Goal: Task Accomplishment & Management: Use online tool/utility

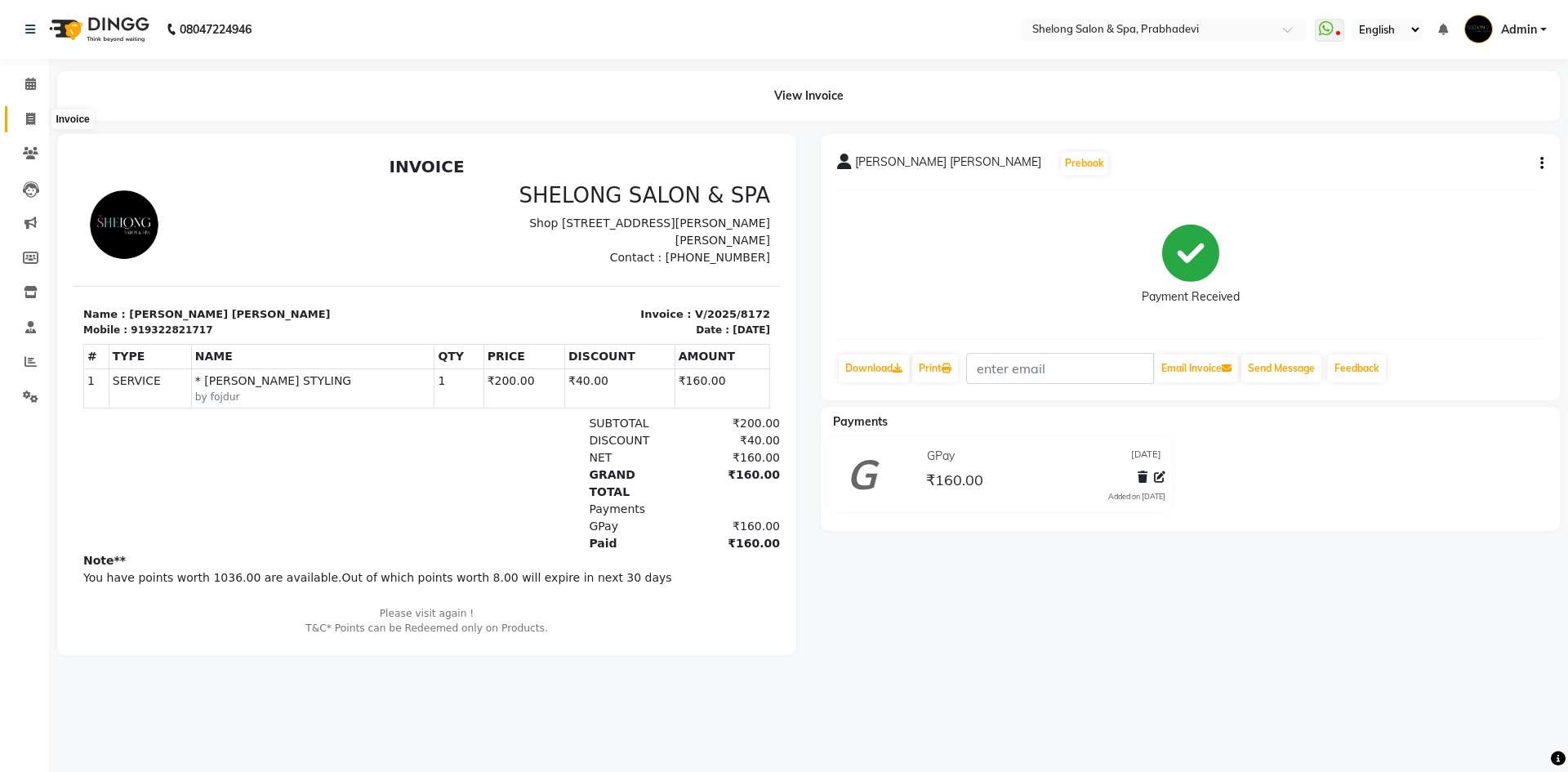
click at [28, 115] on icon at bounding box center [29, 118] width 9 height 12
select select "service"
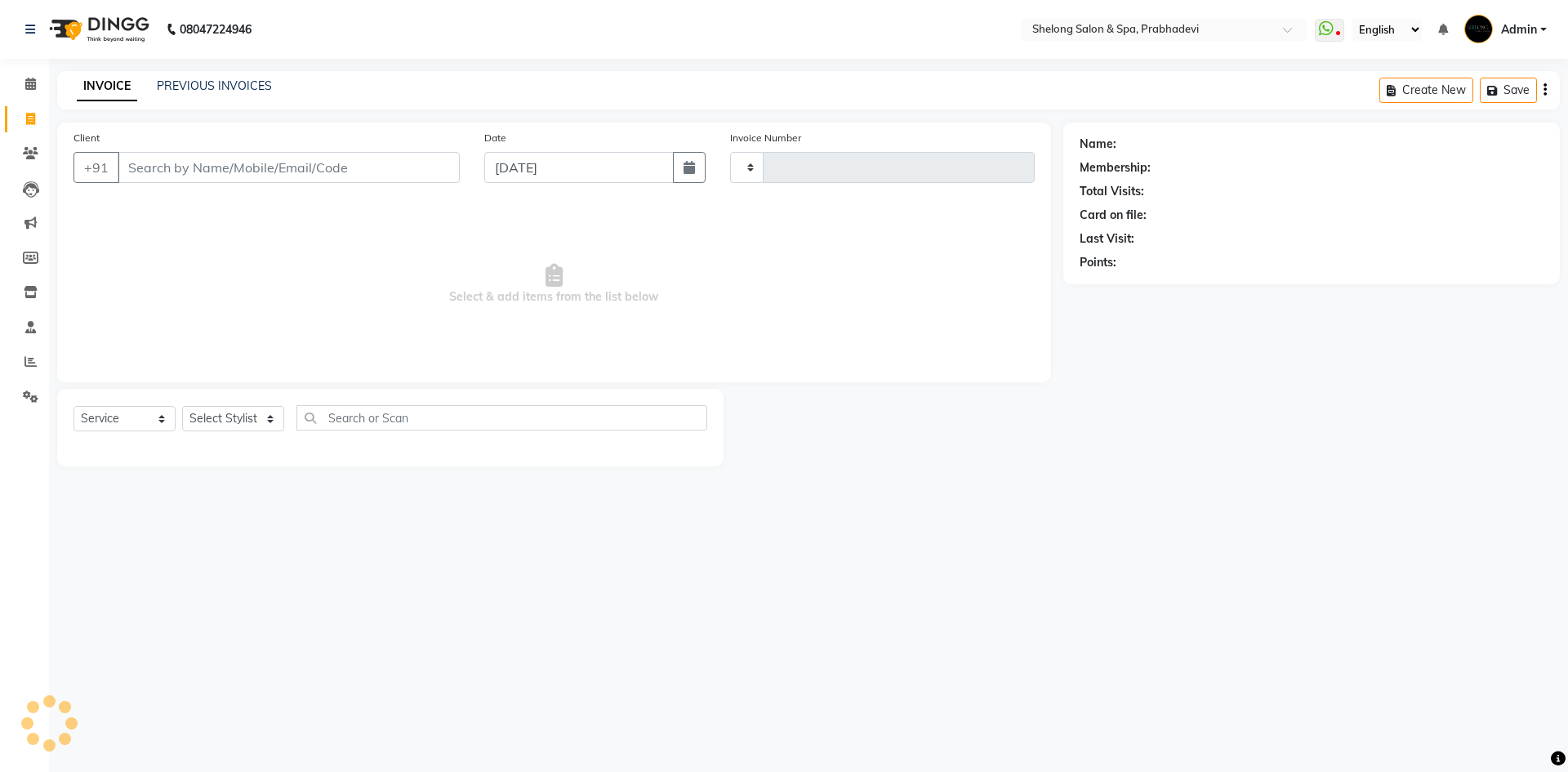
type input "8173"
select select "3475"
select select "16092"
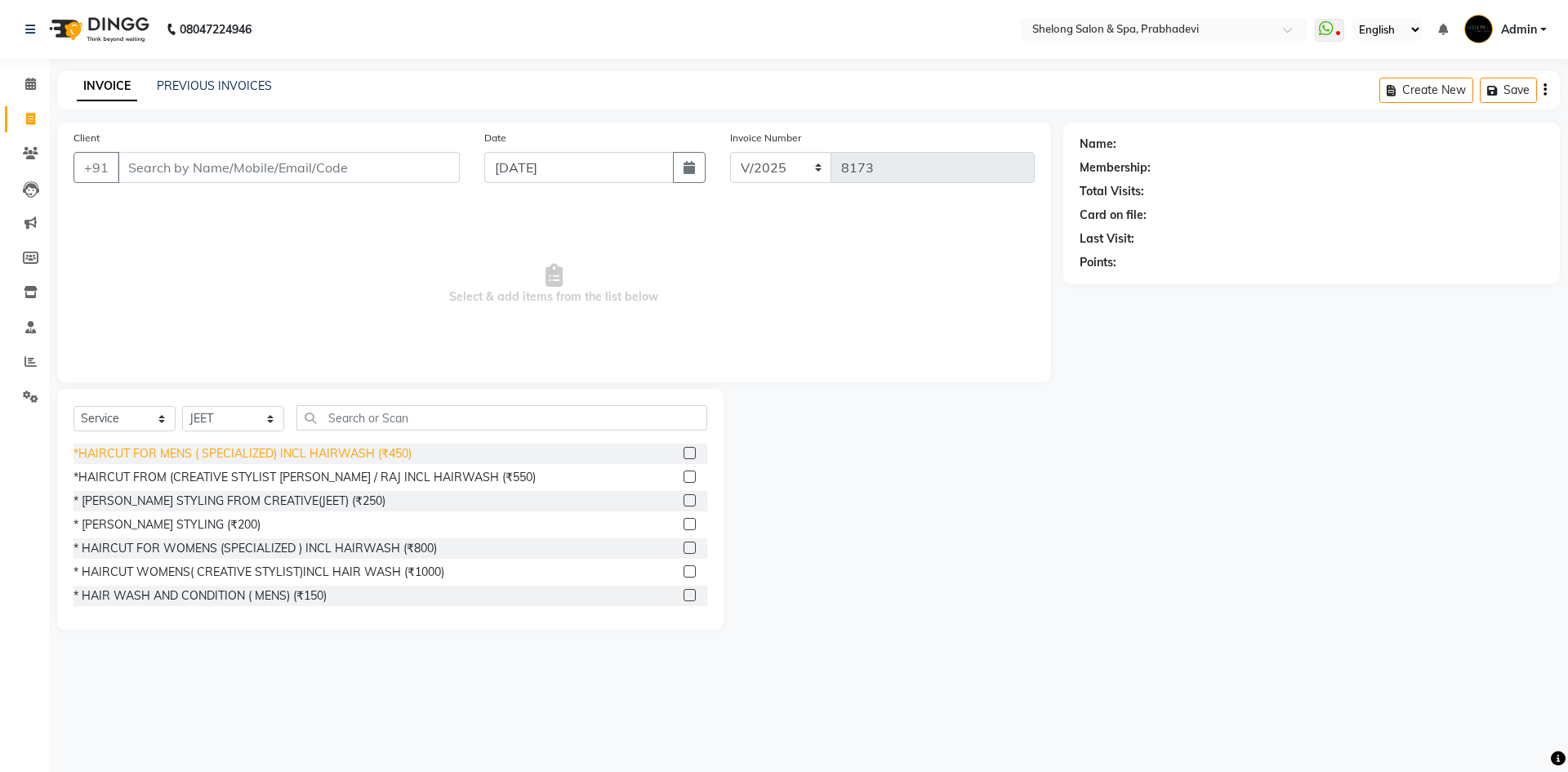
click at [382, 477] on div "*HAIRCUT FROM (CREATIVE STYLIST [PERSON_NAME] / RAJ INCL HAIRWASH (₹550)" at bounding box center [304, 478] width 462 height 17
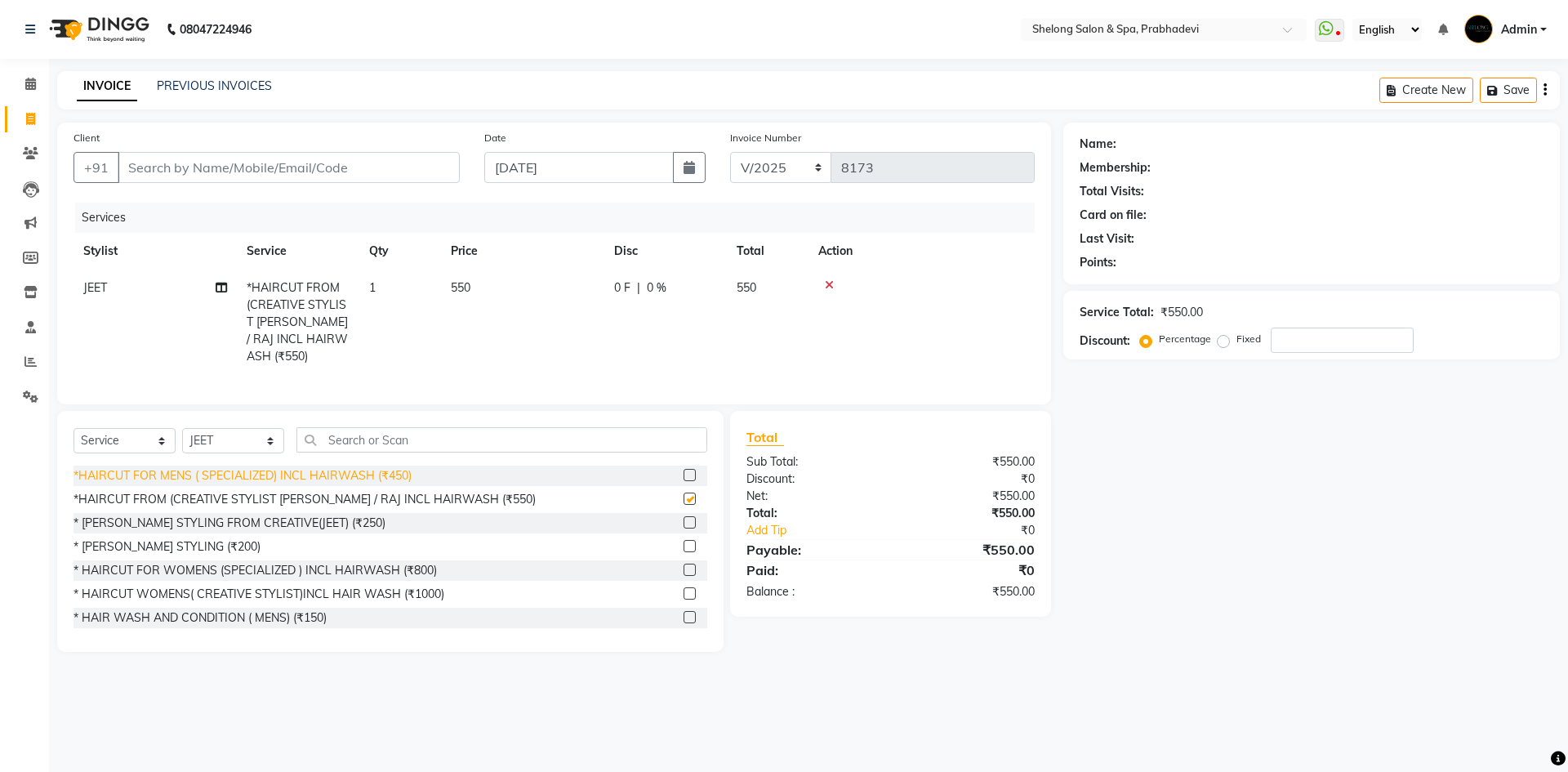
checkbox input "false"
click at [217, 433] on select "Select Stylist ( [PERSON_NAME] ) ( [PERSON_NAME] ) [PERSON_NAME] fojdur [PERSON…" at bounding box center [232, 441] width 102 height 26
select select "47990"
click at [182, 428] on select "Select Stylist ( [PERSON_NAME] ) ( [PERSON_NAME] ) [PERSON_NAME] fojdur [PERSON…" at bounding box center [232, 441] width 102 height 26
click at [191, 539] on div "* [PERSON_NAME] STYLING (₹200)" at bounding box center [167, 547] width 187 height 17
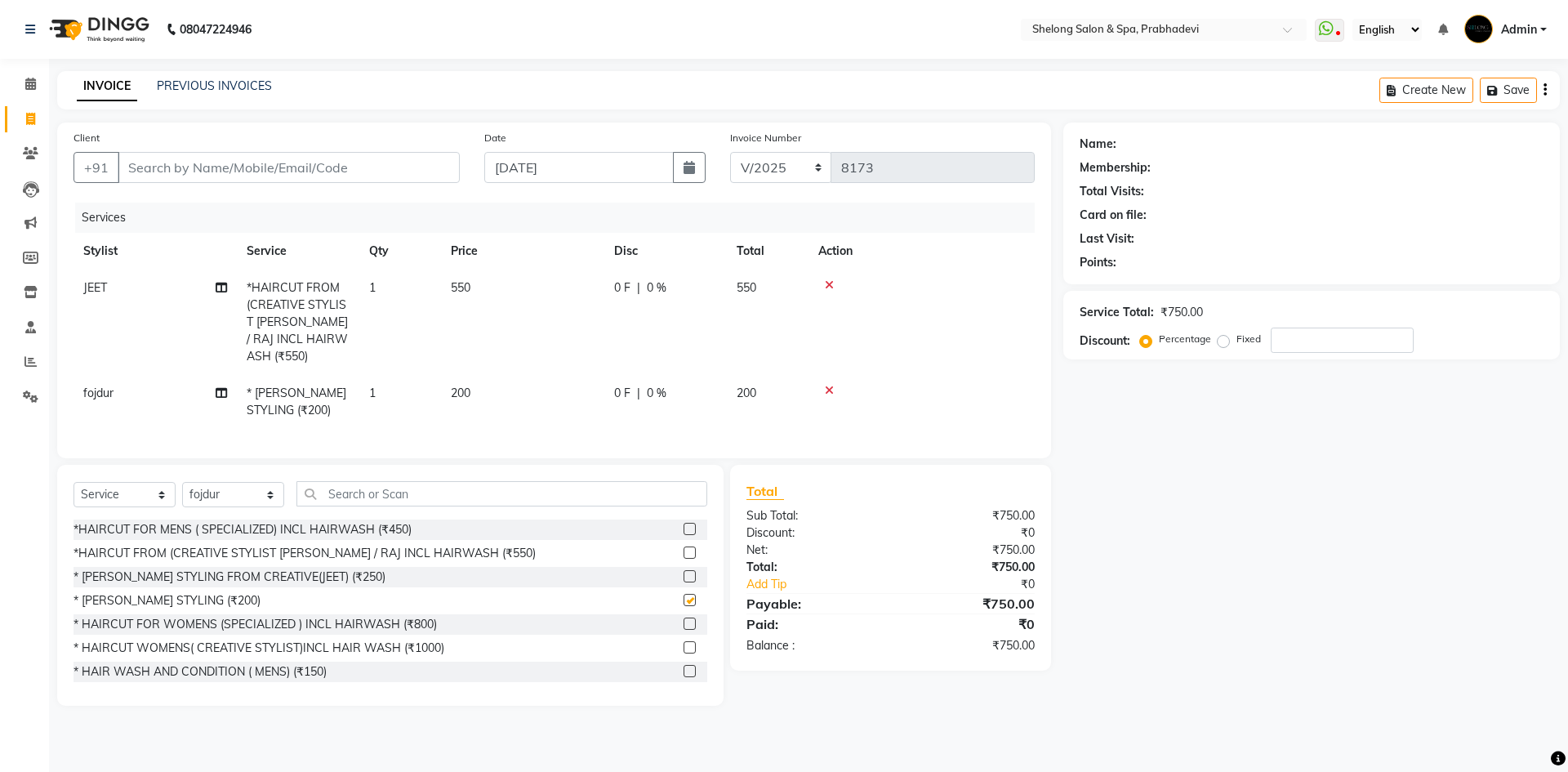
checkbox input "false"
click at [127, 173] on input "Client" at bounding box center [289, 168] width 343 height 31
type input "9"
type input "0"
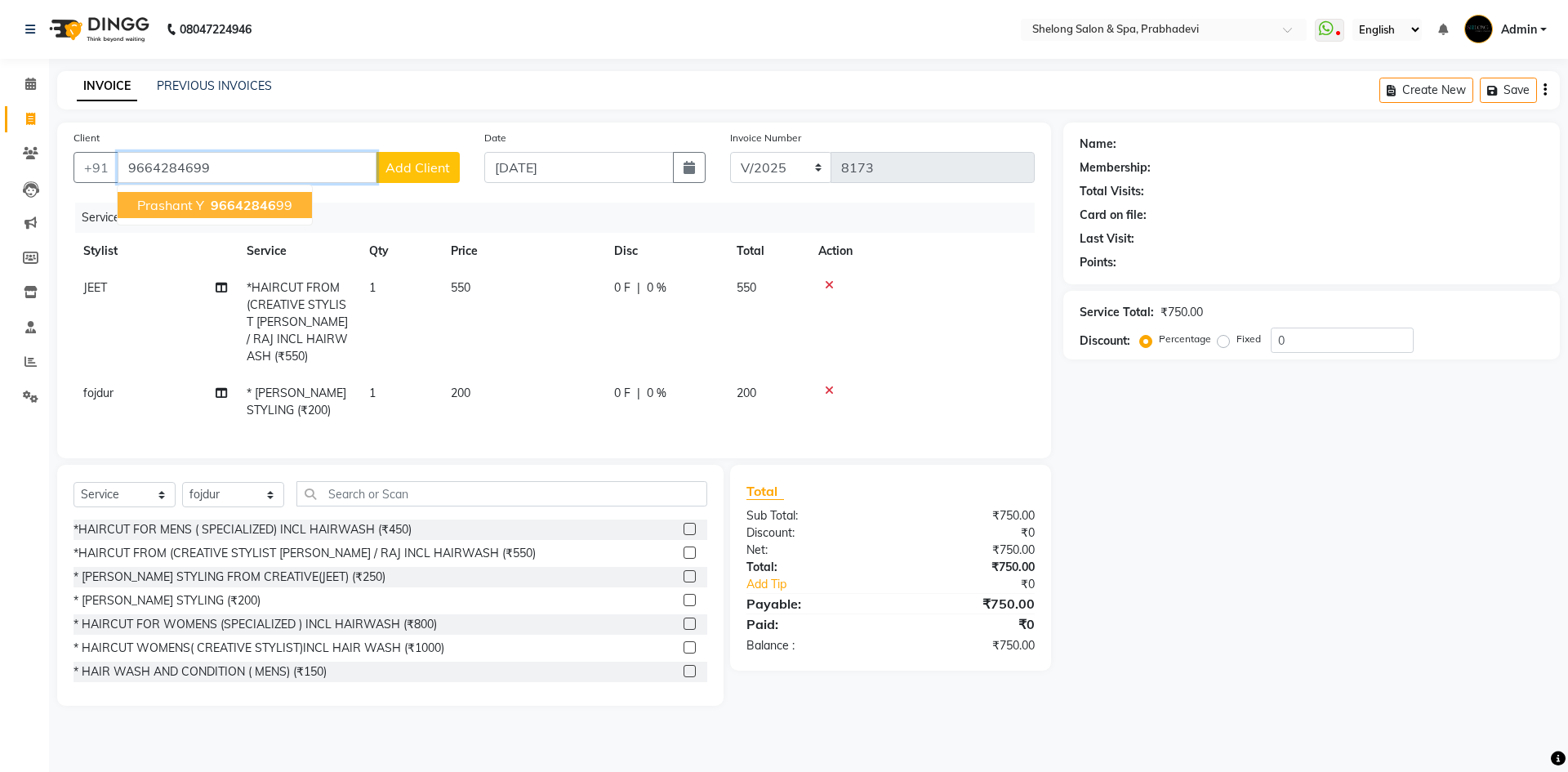
type input "9664284699"
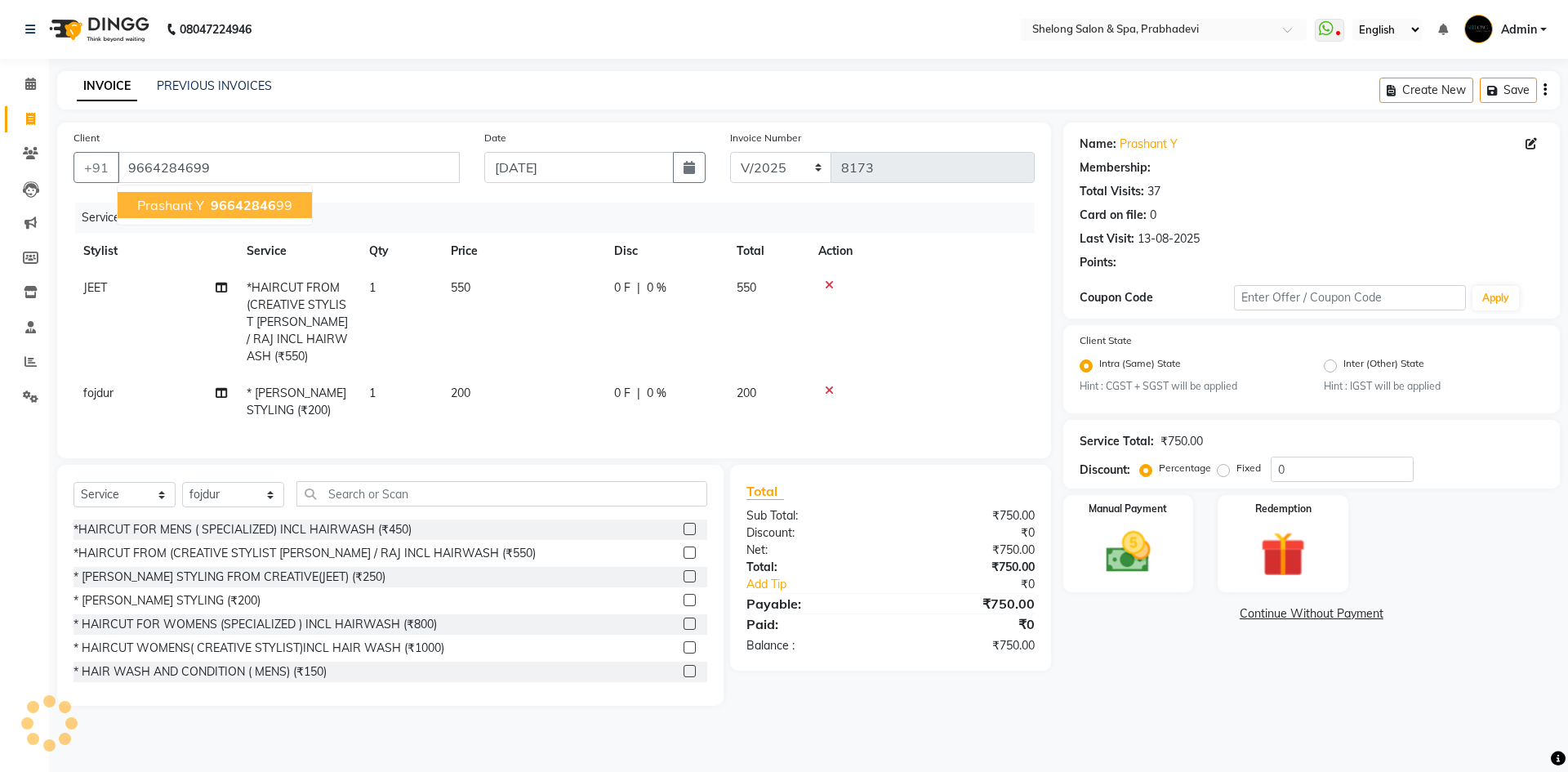
select select "2: Object"
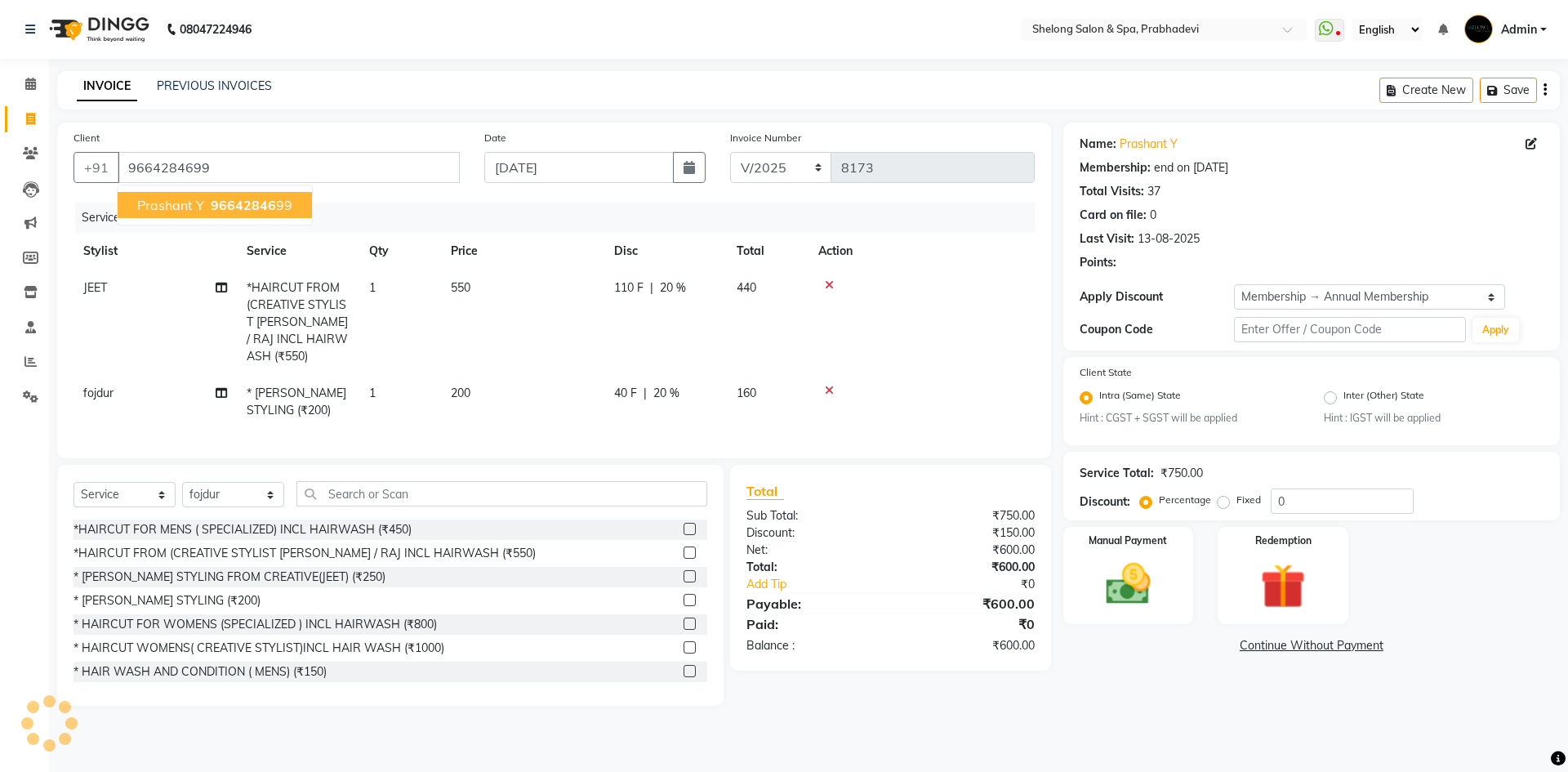
type input "20"
click at [1128, 624] on div "Name: Prashant Y Membership: end on [DATE] Total Visits: 37 Card on file: 0 Las…" at bounding box center [1318, 414] width 509 height 584
click at [1163, 588] on img at bounding box center [1128, 584] width 76 height 54
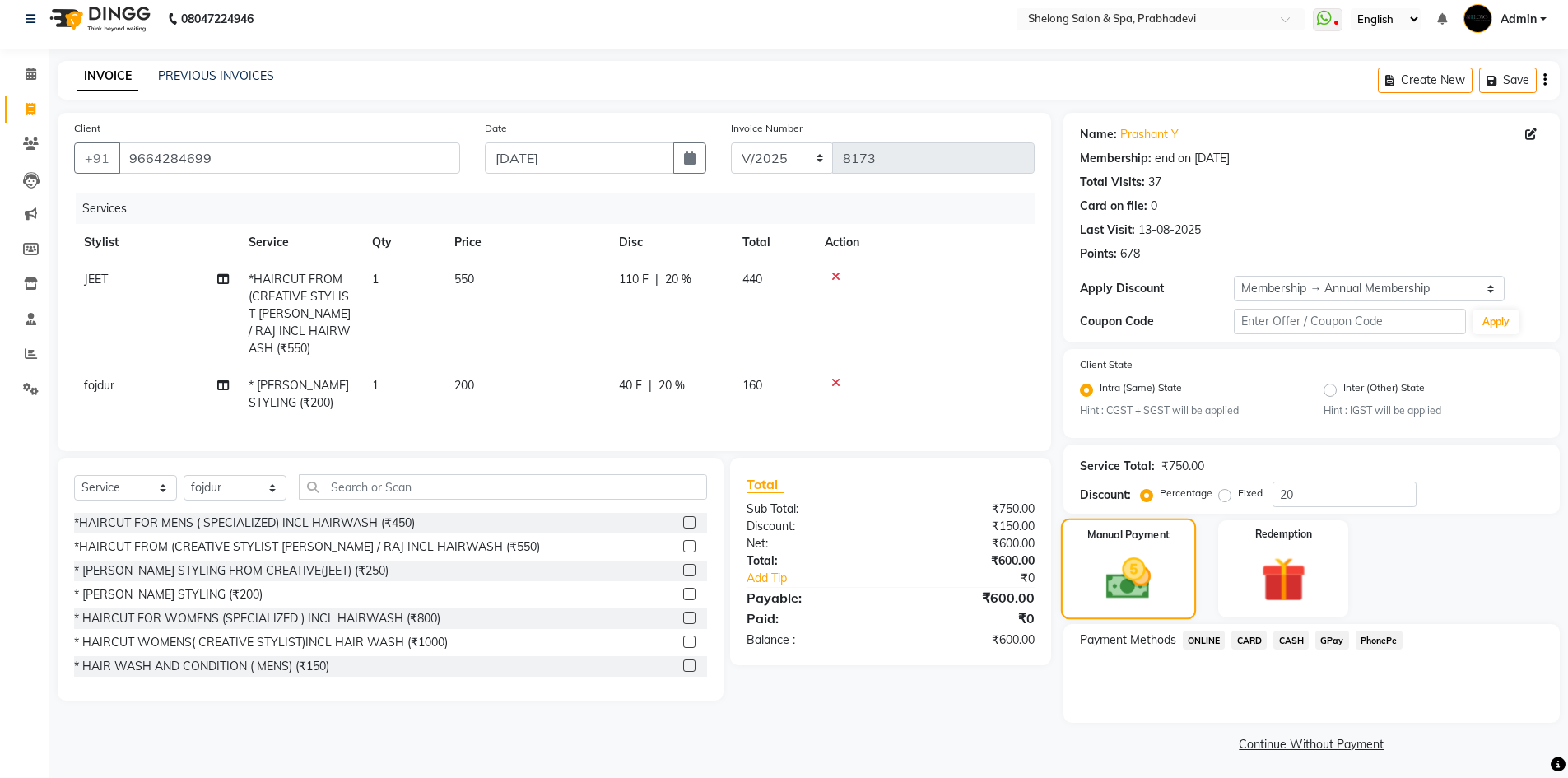
scroll to position [14, 0]
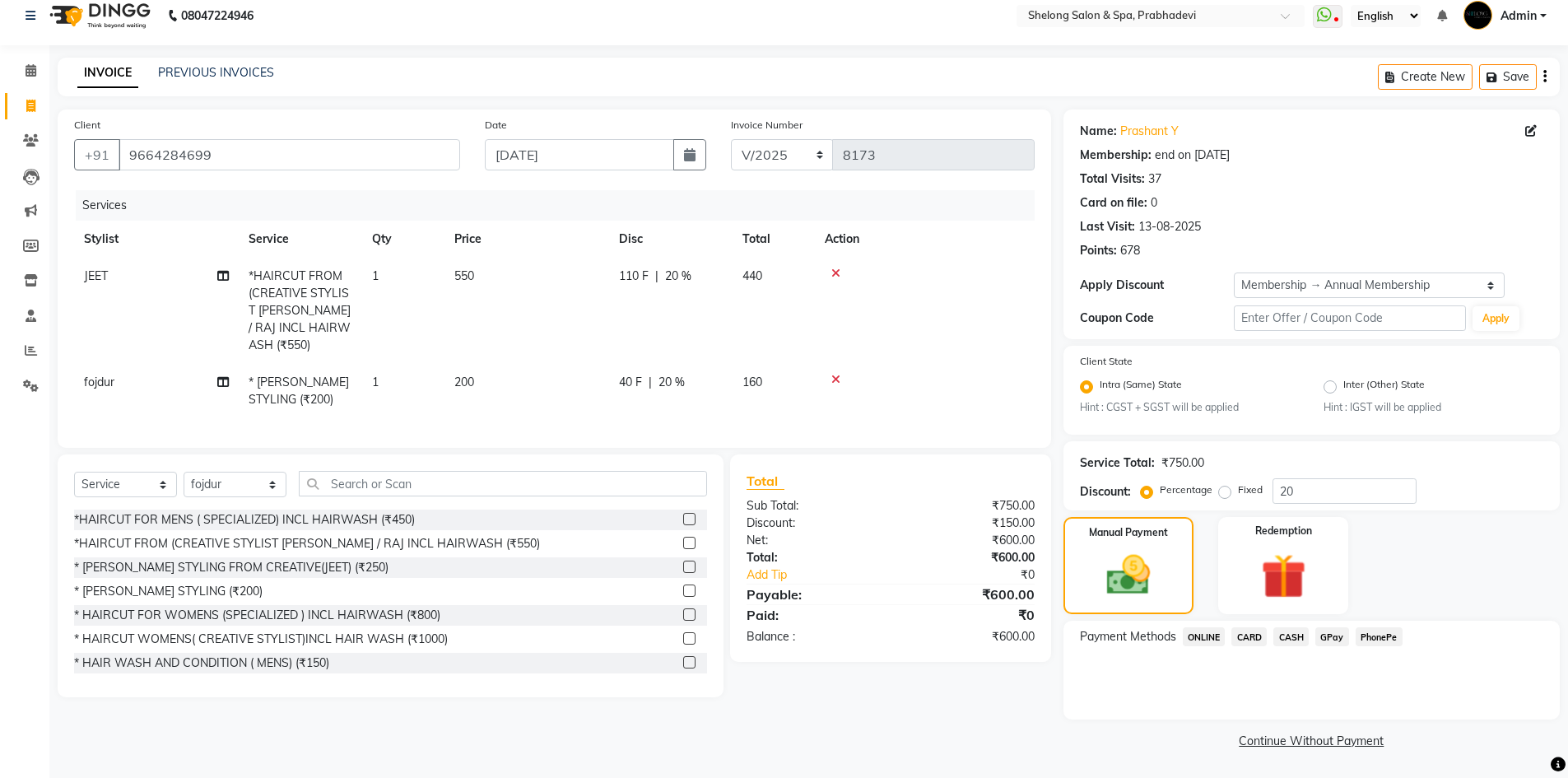
click at [1328, 637] on span "GPay" at bounding box center [1332, 637] width 34 height 19
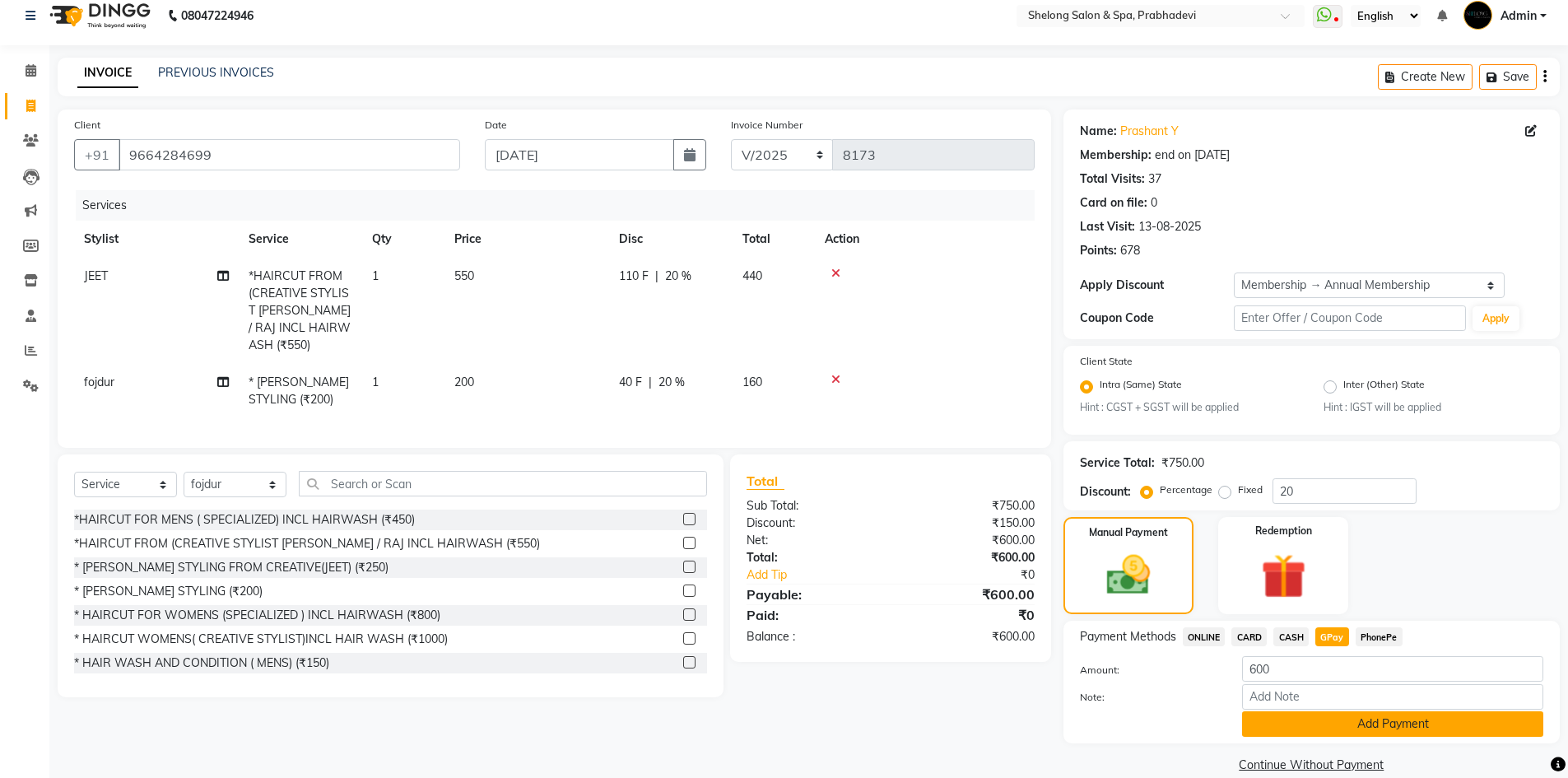
click at [1334, 728] on button "Add Payment" at bounding box center [1393, 724] width 301 height 26
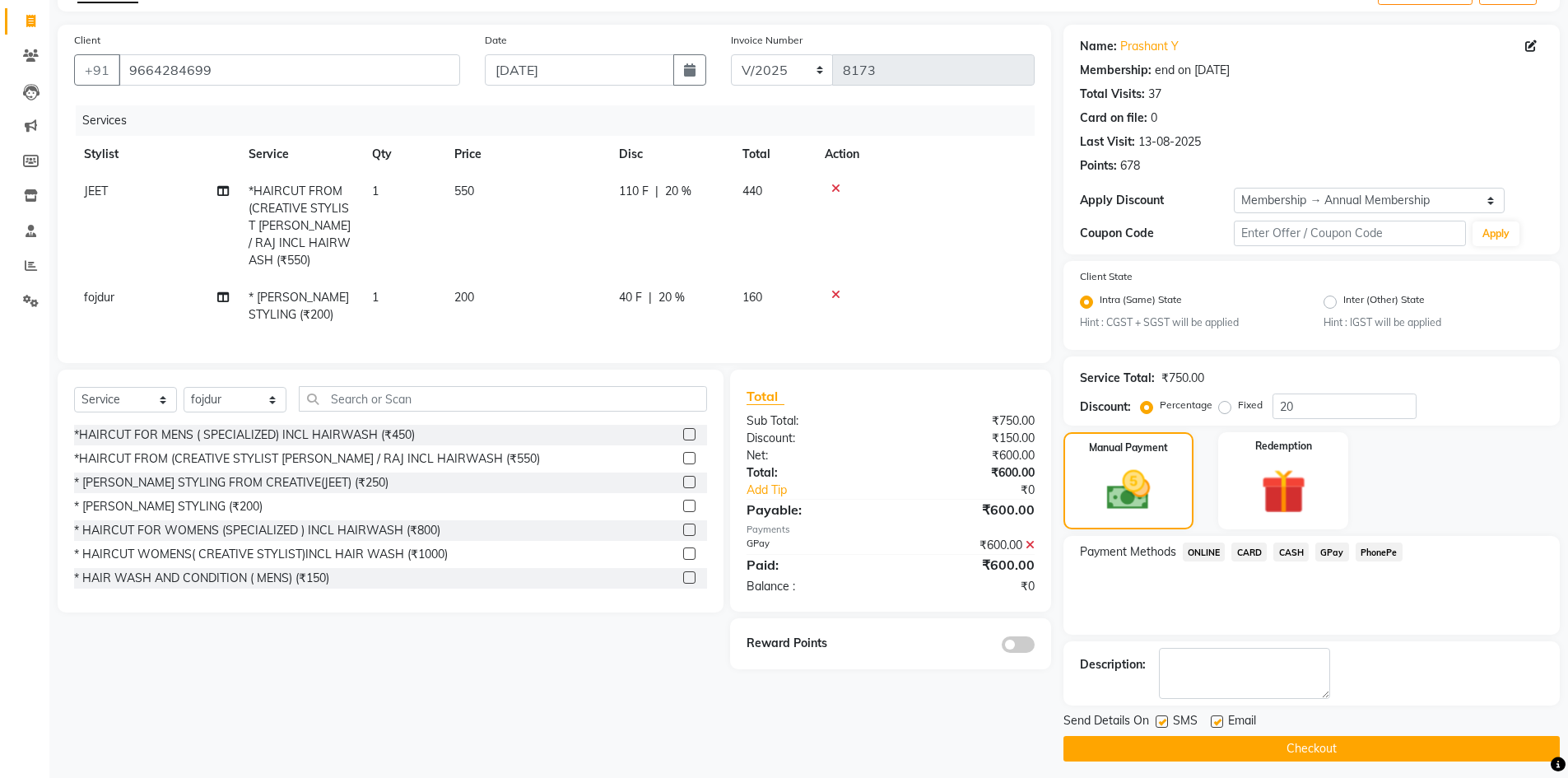
scroll to position [107, 0]
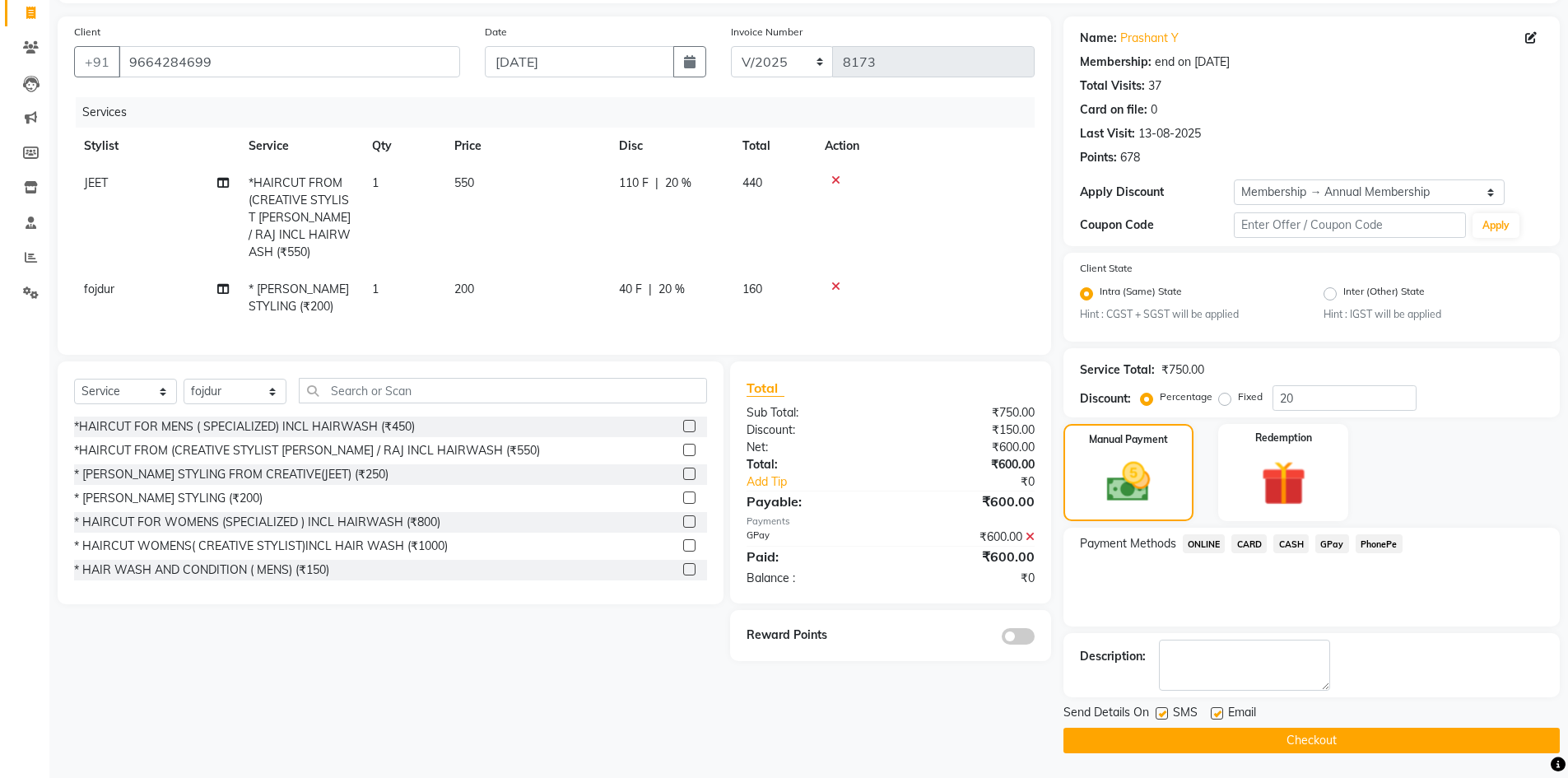
click at [1025, 632] on span at bounding box center [1018, 636] width 33 height 16
click at [1035, 639] on input "checkbox" at bounding box center [1035, 639] width 0 height 0
